Goal: Information Seeking & Learning: Find specific fact

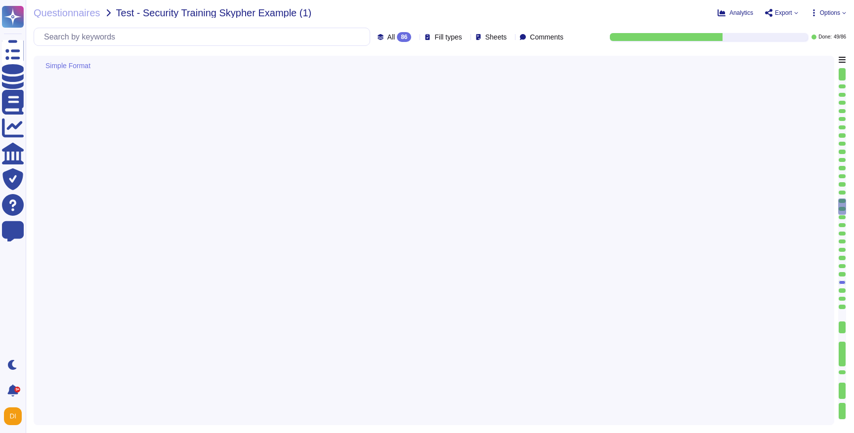
type textarea "Adobe asks questions around whether a vendor has had any security breaches."
type textarea "This is part of our vendor on-boarding and is a combination of Procurement proc…"
type textarea "There is a vendor risk management program maintained to address the security of…"
type textarea "Assessments are based on vendor's data classification."
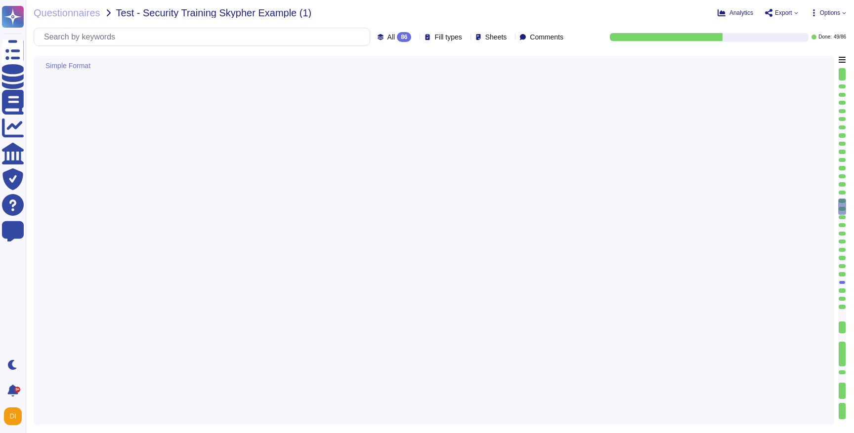
scroll to position [3006, 0]
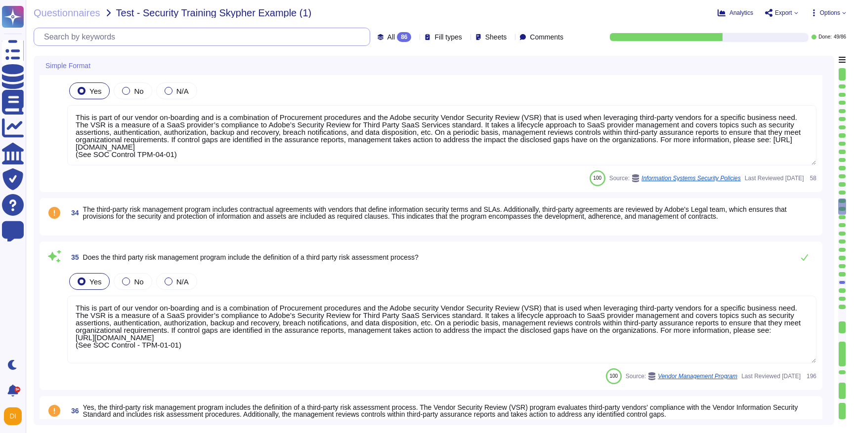
click at [153, 31] on input "text" at bounding box center [204, 36] width 331 height 17
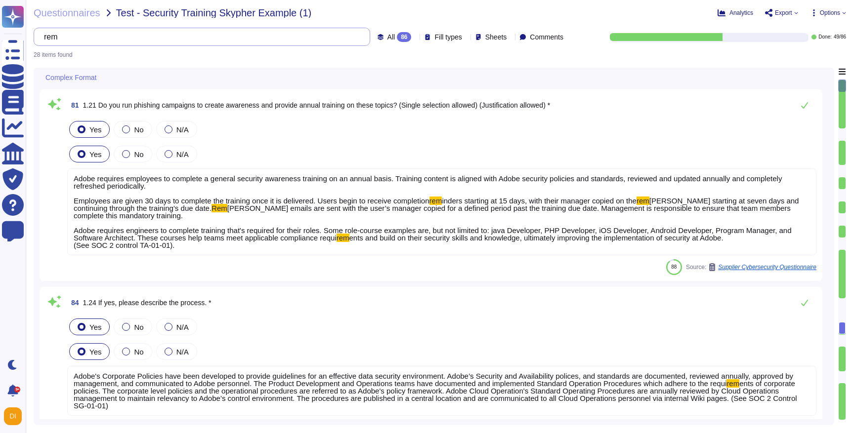
scroll to position [0, 0]
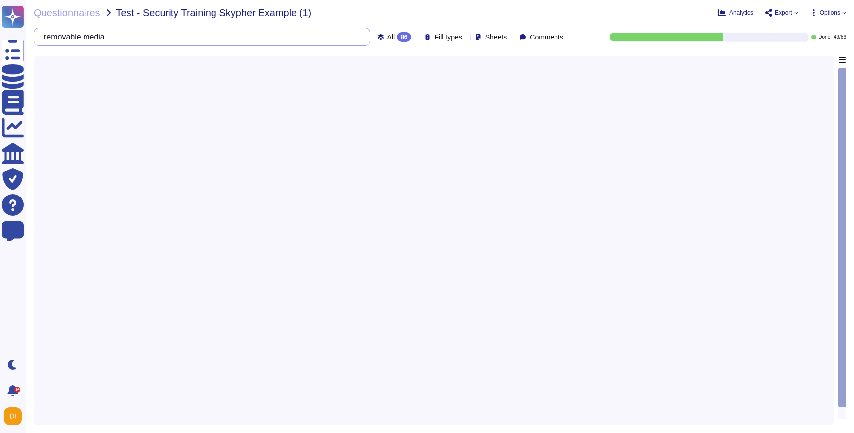
type input "removable media"
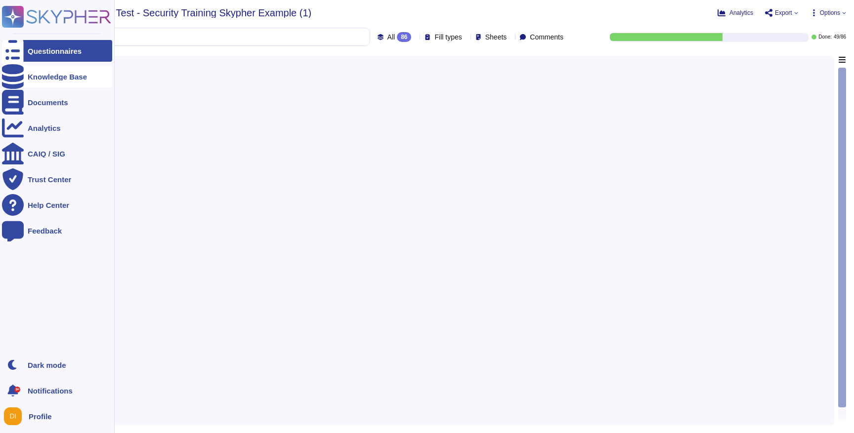
click at [33, 77] on div "Knowledge Base" at bounding box center [57, 76] width 59 height 7
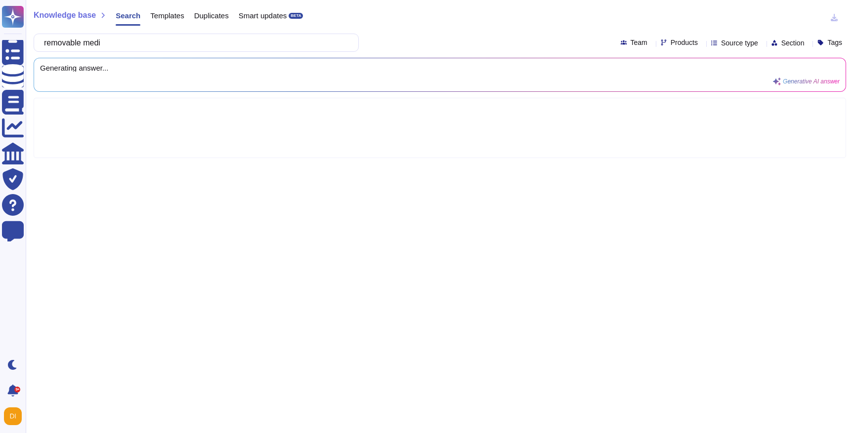
type input "removable media"
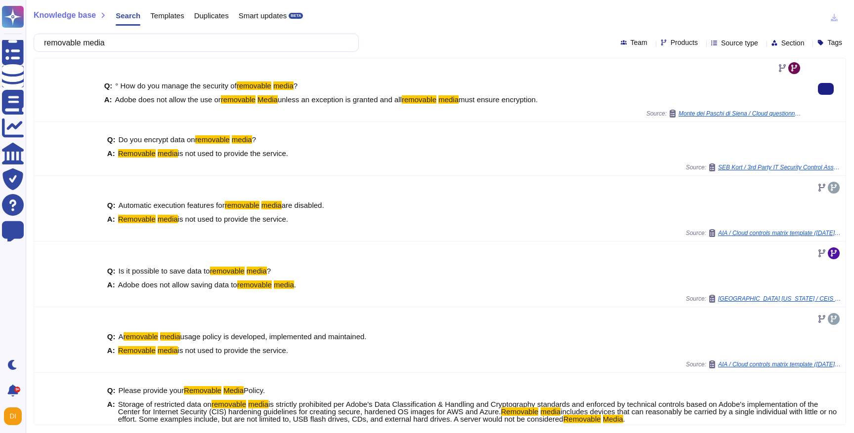
scroll to position [73, 0]
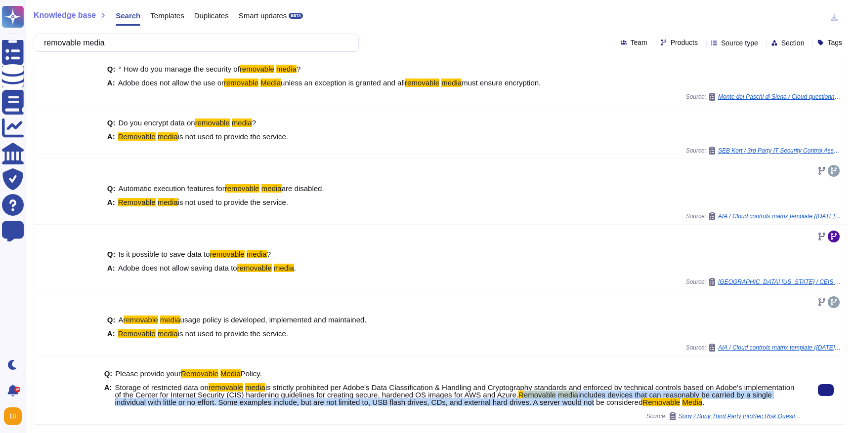
drag, startPoint x: 589, startPoint y: 396, endPoint x: 669, endPoint y: 400, distance: 80.2
click at [669, 400] on span "Storage of restricted data on removable media is strictly prohibited per Adobe'…" at bounding box center [458, 395] width 687 height 22
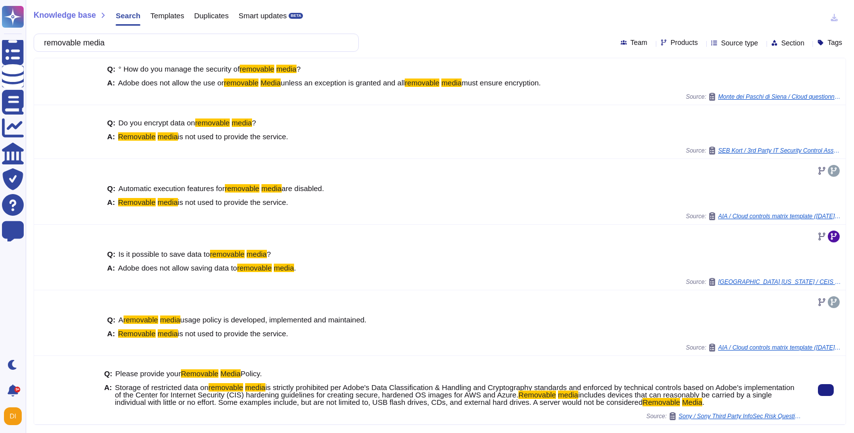
click at [650, 408] on div "Q: Please provide your Removable Media Policy. A: Storage of restricted data on…" at bounding box center [453, 388] width 698 height 48
click at [715, 404] on span "includes devices that can reasonably be carried by a single individual with lit…" at bounding box center [443, 399] width 657 height 16
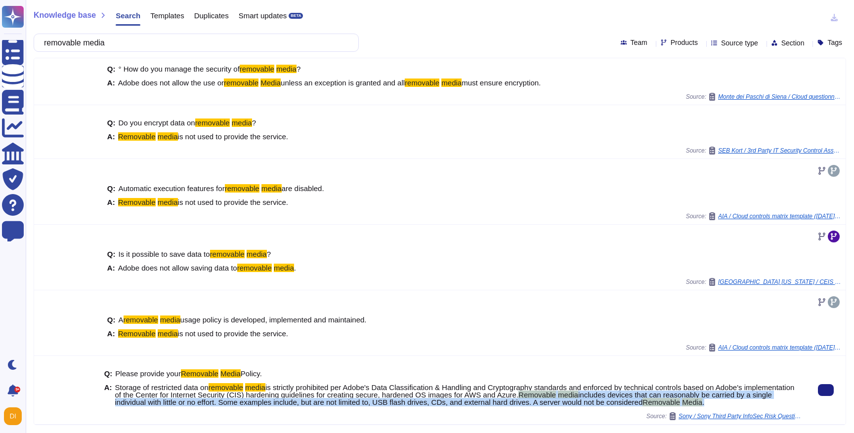
drag, startPoint x: 586, startPoint y: 394, endPoint x: 786, endPoint y: 408, distance: 201.1
click at [786, 408] on div "Q: Please provide your Removable Media Policy. A: Storage of restricted data on…" at bounding box center [453, 388] width 698 height 48
copy span "Removable media includes devices that can reasonably be carried by a single ind…"
